Goal: Navigation & Orientation: Find specific page/section

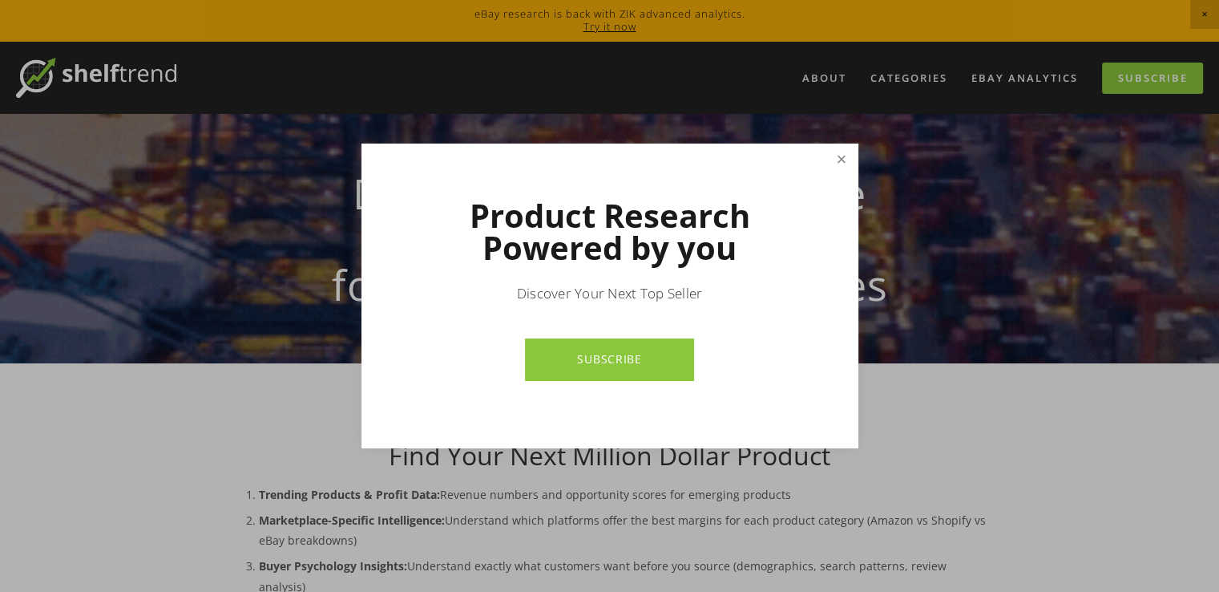
click at [842, 155] on link "Close" at bounding box center [841, 160] width 28 height 28
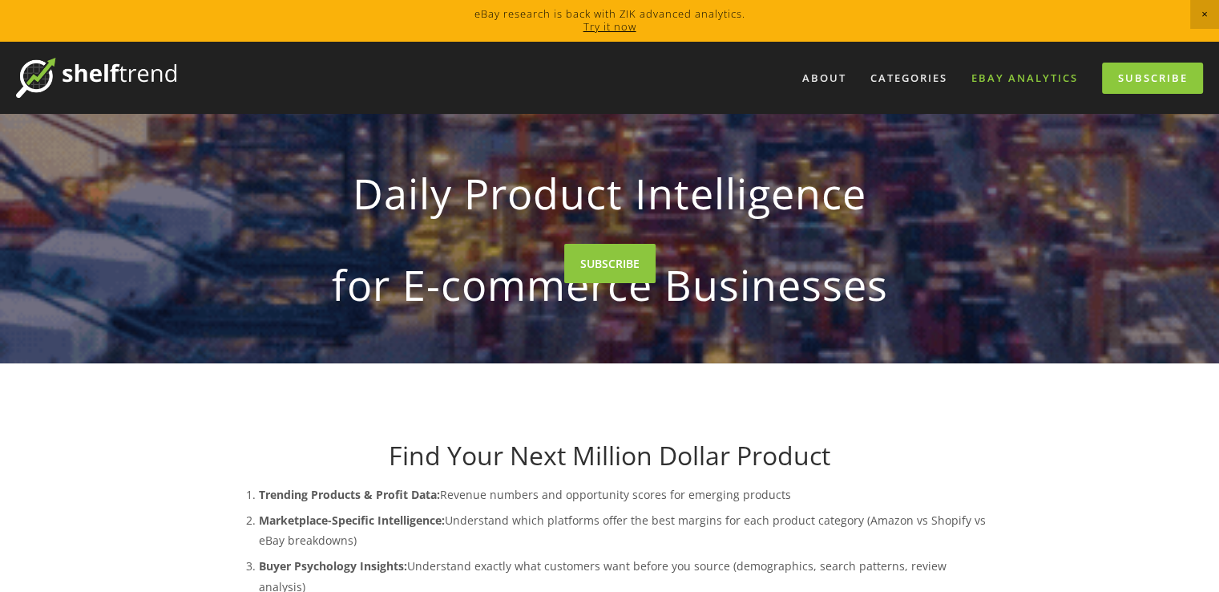
click at [997, 78] on link "eBay Analytics" at bounding box center [1024, 78] width 127 height 26
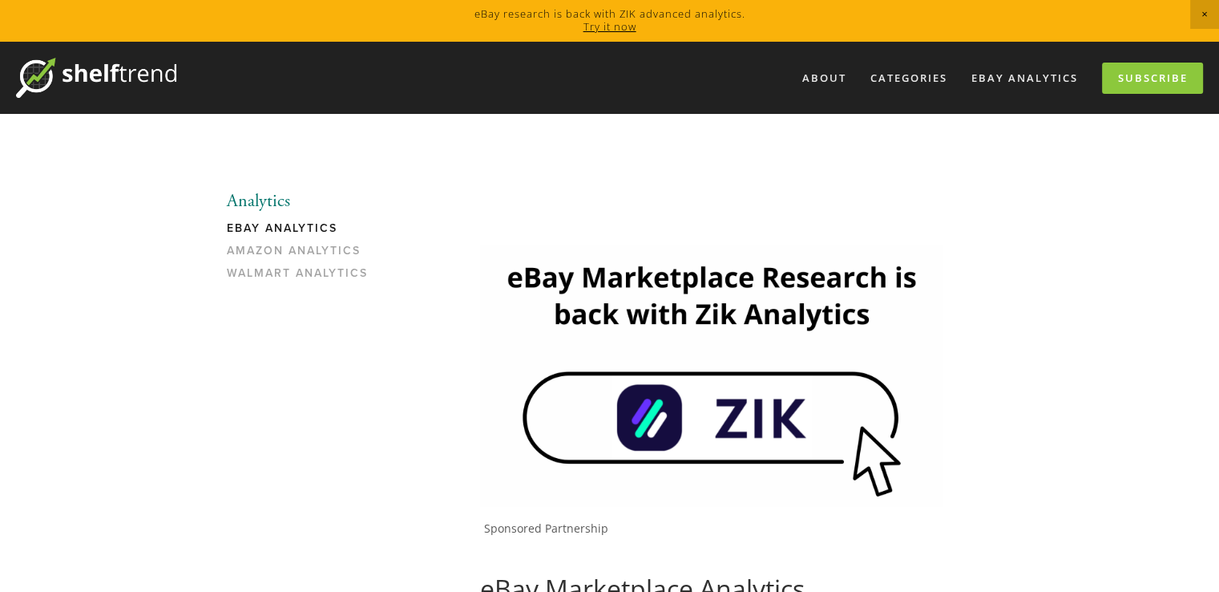
click at [316, 224] on link "eBay Analytics" at bounding box center [303, 232] width 153 height 22
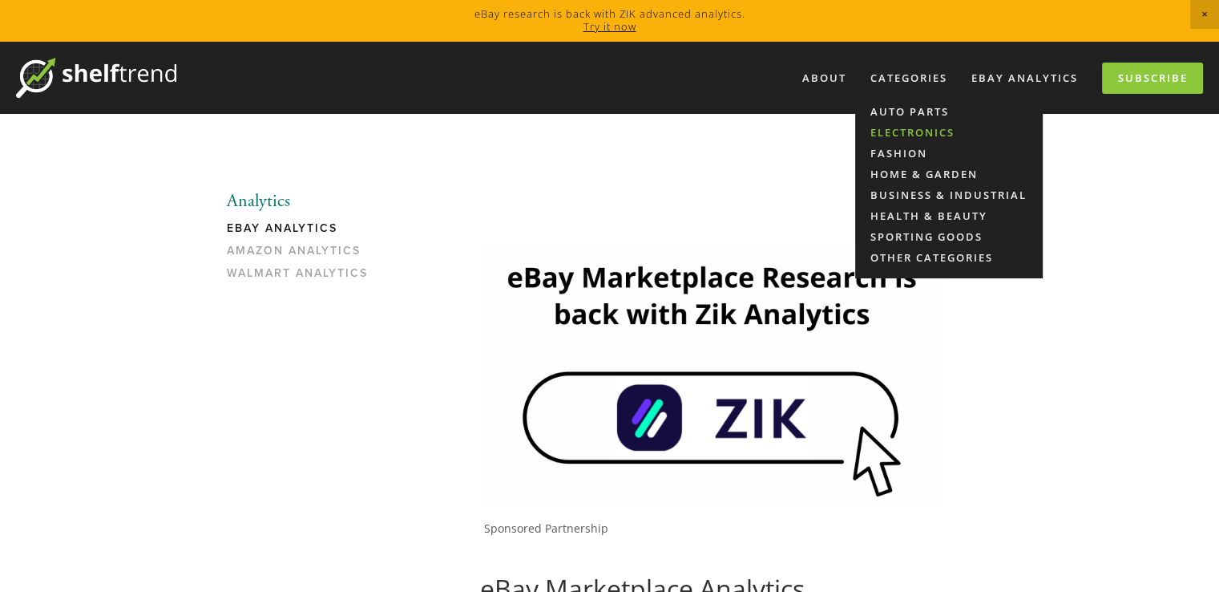
click at [929, 129] on link "Electronics" at bounding box center [949, 132] width 188 height 21
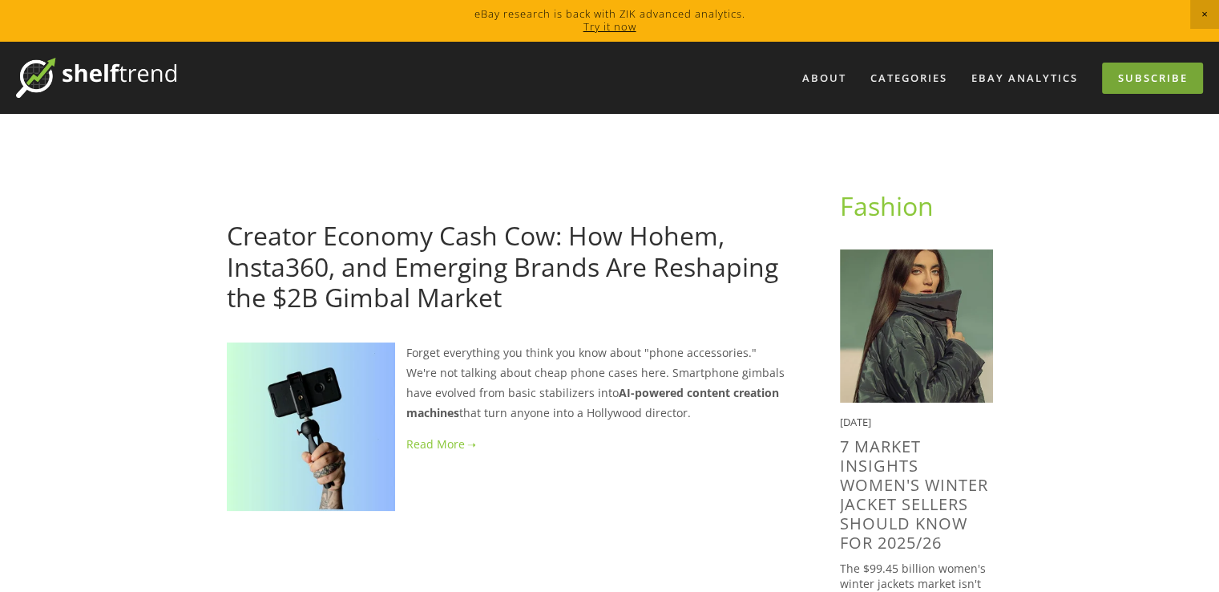
click at [1129, 88] on link "Subscribe" at bounding box center [1152, 78] width 101 height 31
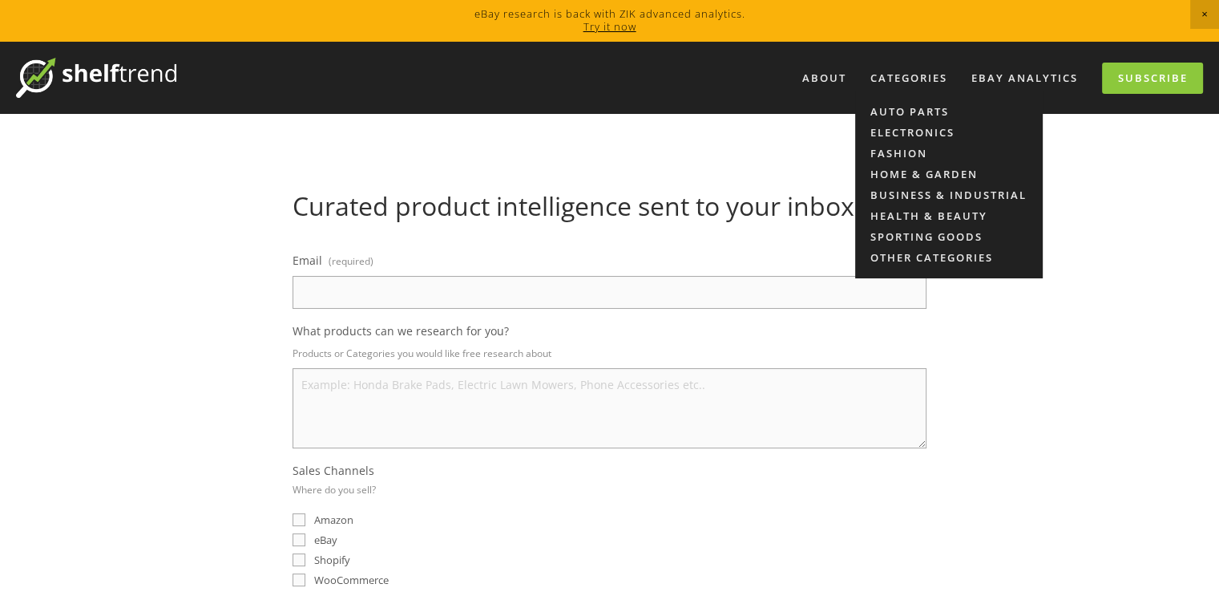
click at [1009, 91] on div "Auto Parts Electronics Fashion Home & Garden Business & Industrial Health & Bea…" at bounding box center [949, 185] width 188 height 188
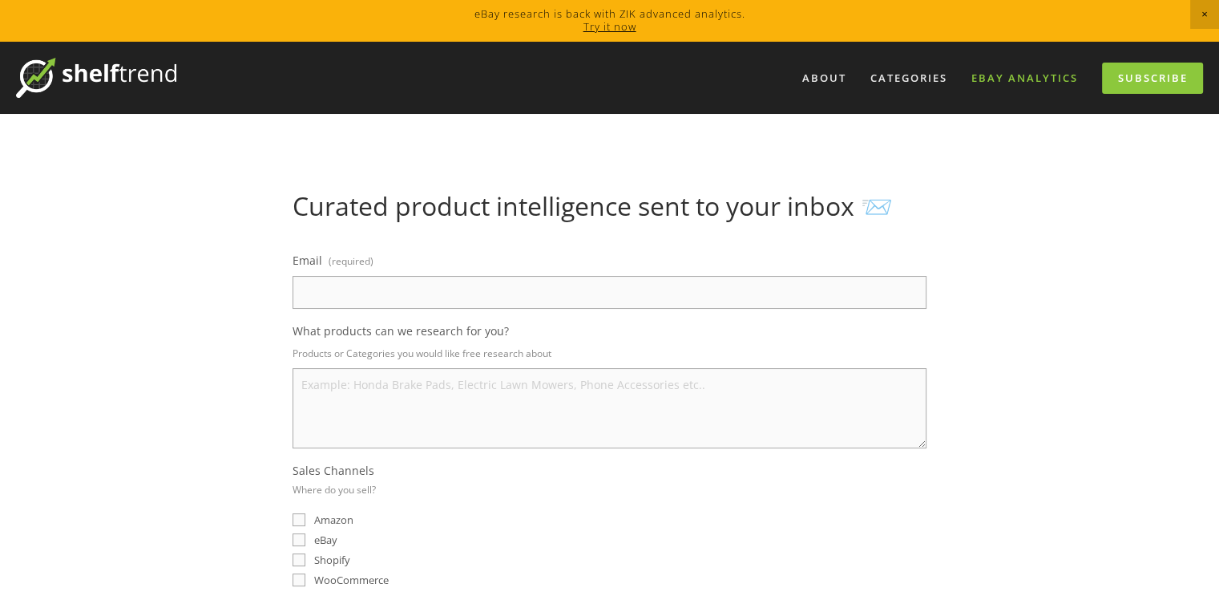
click at [1001, 71] on link "eBay Analytics" at bounding box center [1024, 78] width 127 height 26
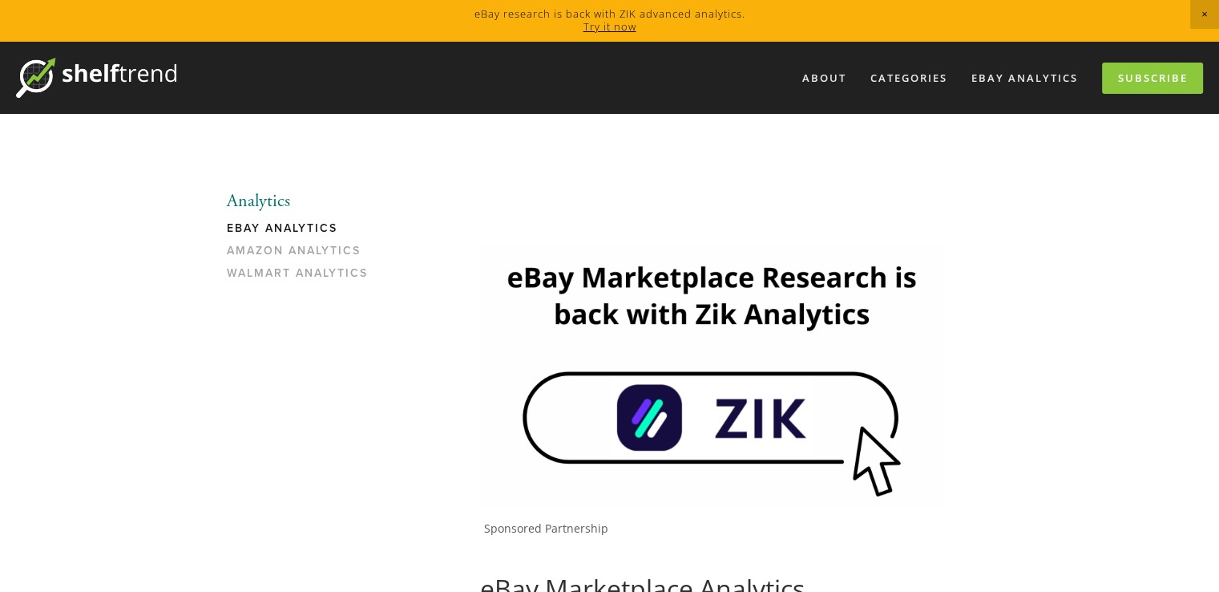
click at [734, 411] on img at bounding box center [711, 375] width 463 height 261
